Goal: Information Seeking & Learning: Understand process/instructions

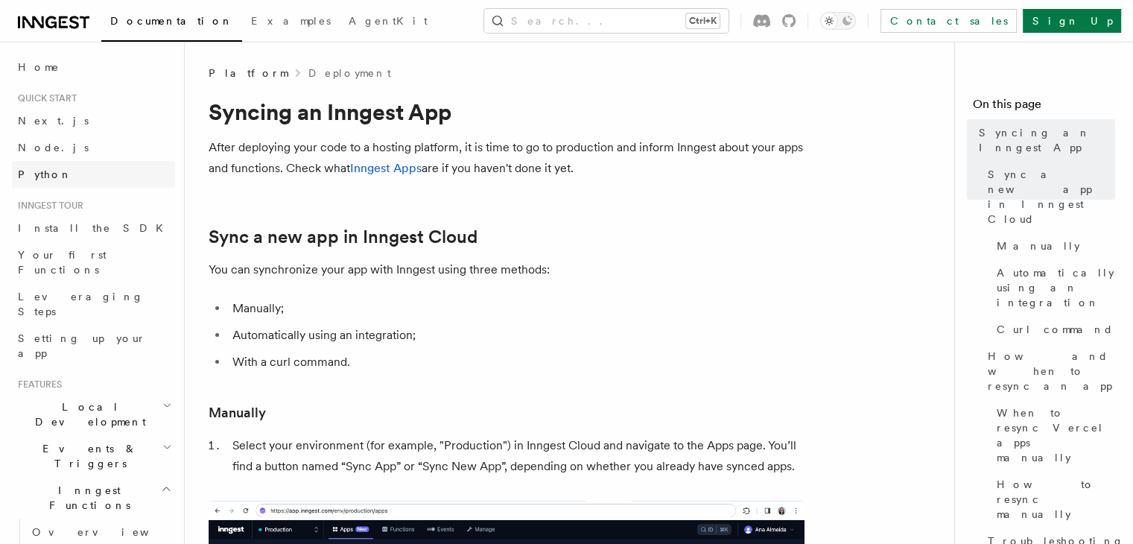
scroll to position [1, 0]
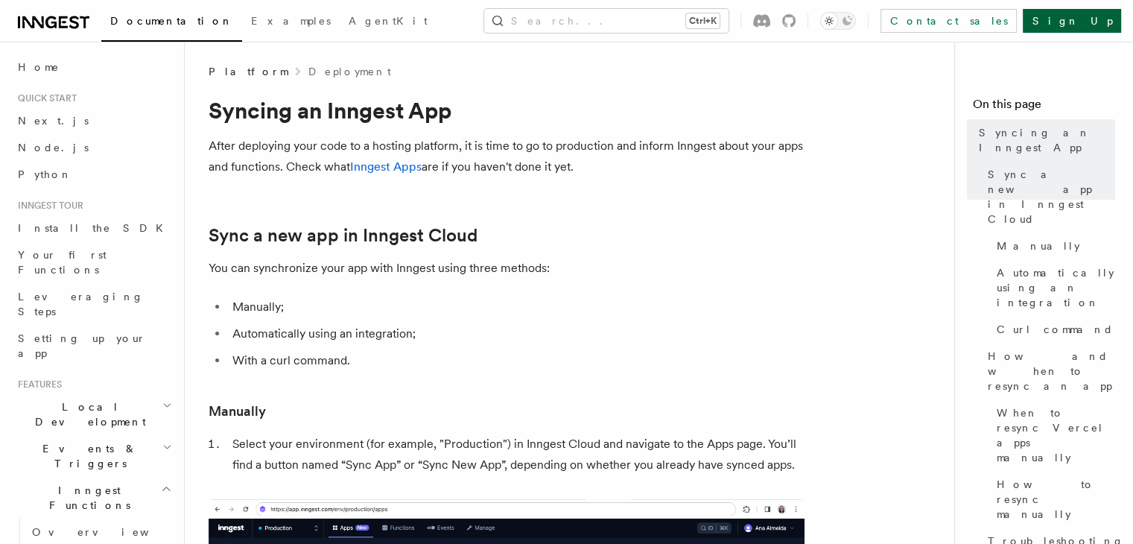
click at [1089, 27] on link "Sign Up" at bounding box center [1072, 21] width 98 height 24
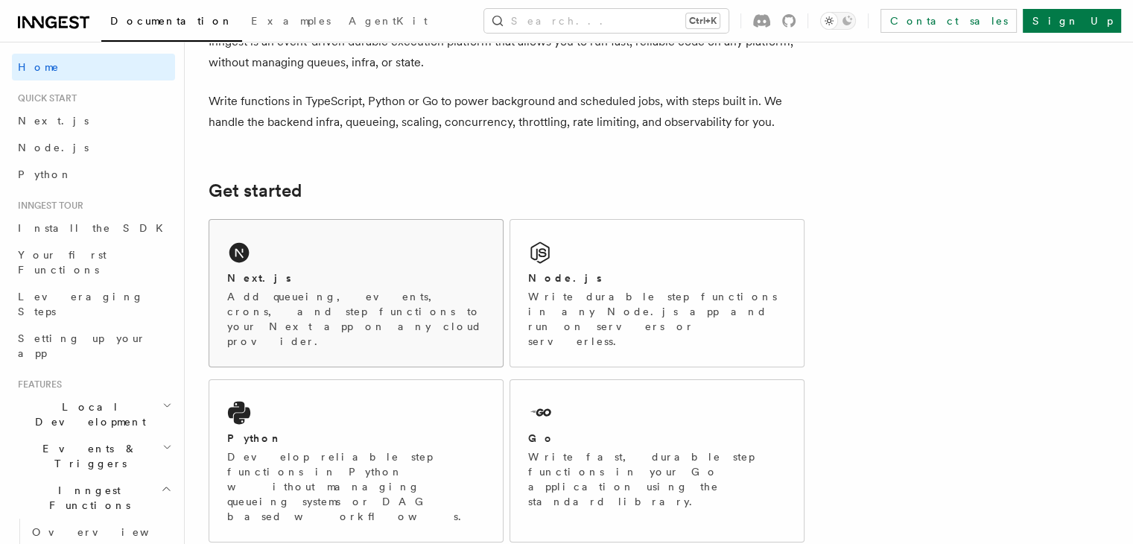
scroll to position [92, 0]
click at [626, 272] on div "Node.js" at bounding box center [657, 278] width 258 height 16
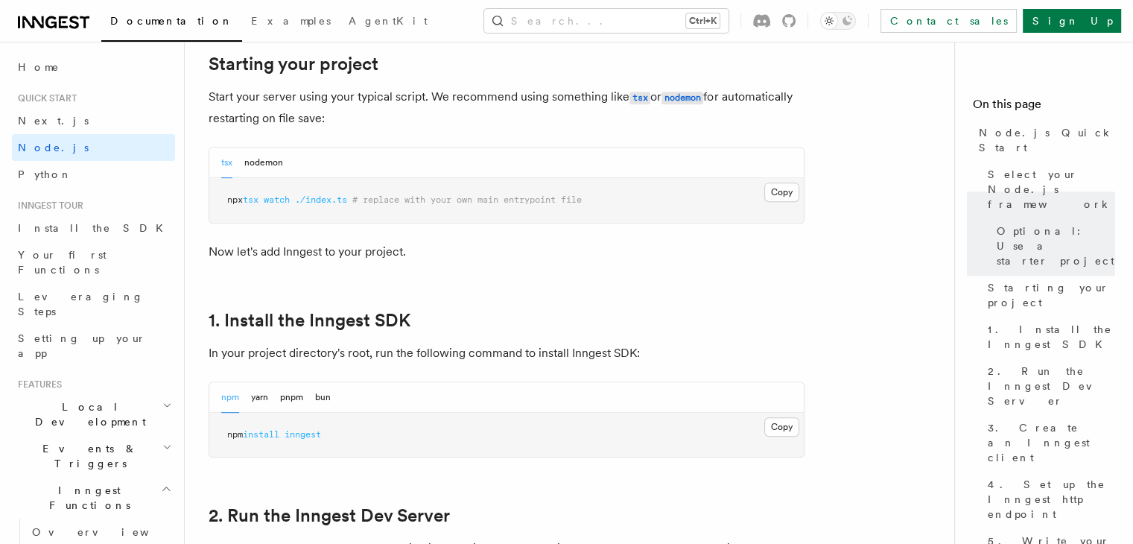
scroll to position [718, 0]
click at [790, 433] on button "Copy Copied" at bounding box center [781, 426] width 35 height 19
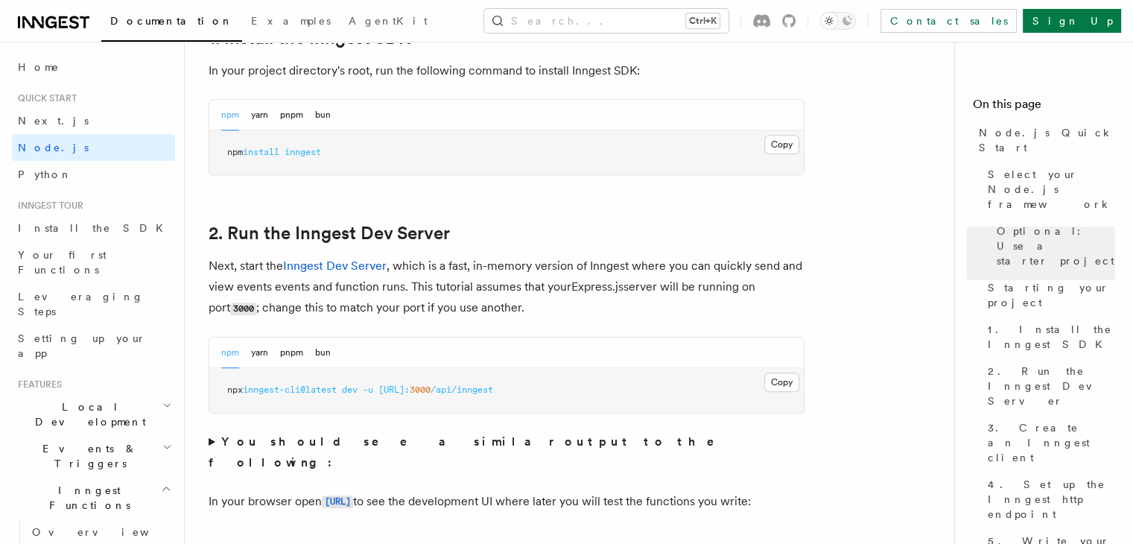
scroll to position [1003, 0]
